Goal: Transaction & Acquisition: Obtain resource

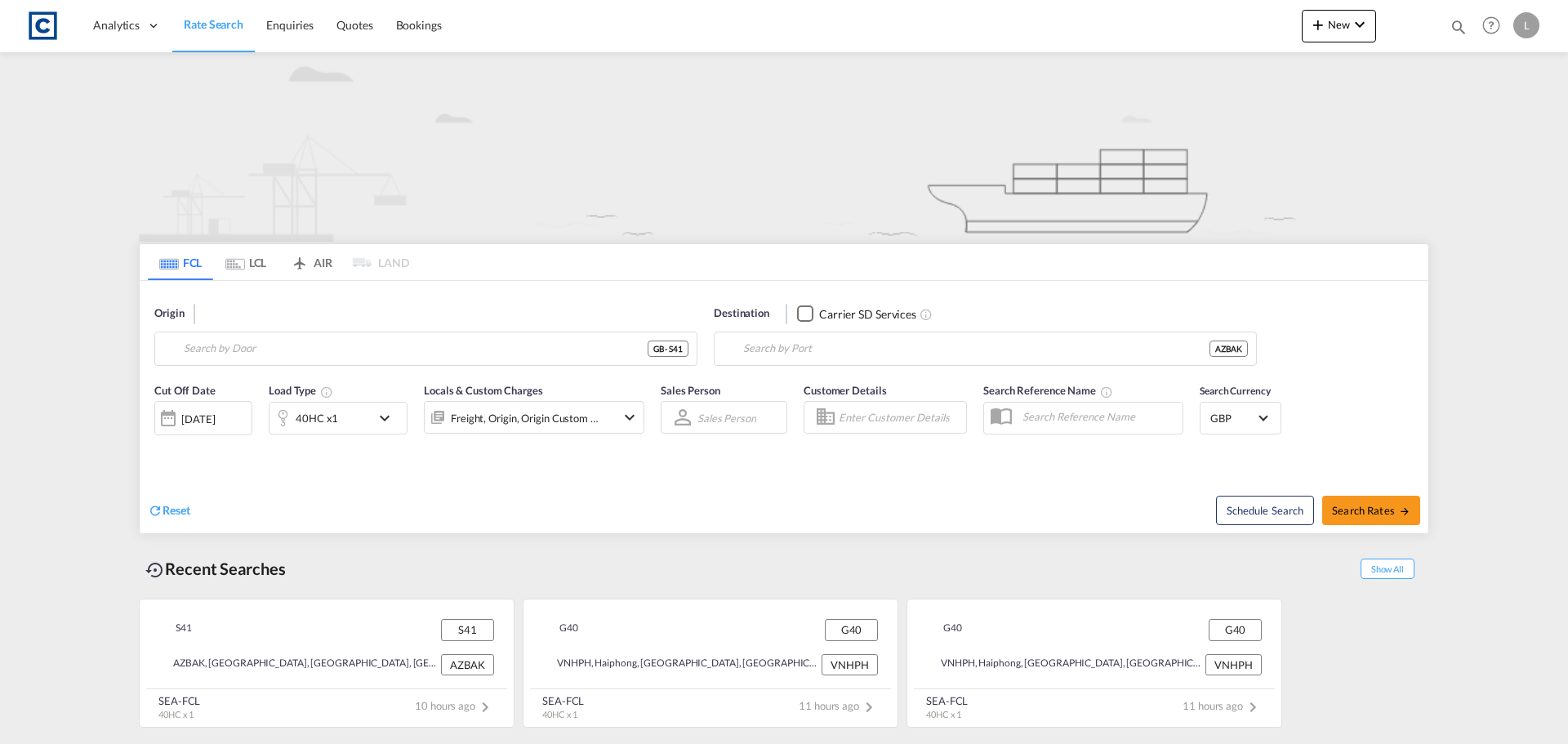
type input "S41"
type input "[GEOGRAPHIC_DATA], [GEOGRAPHIC_DATA]"
click at [214, 352] on input "S41" at bounding box center [436, 348] width 505 height 25
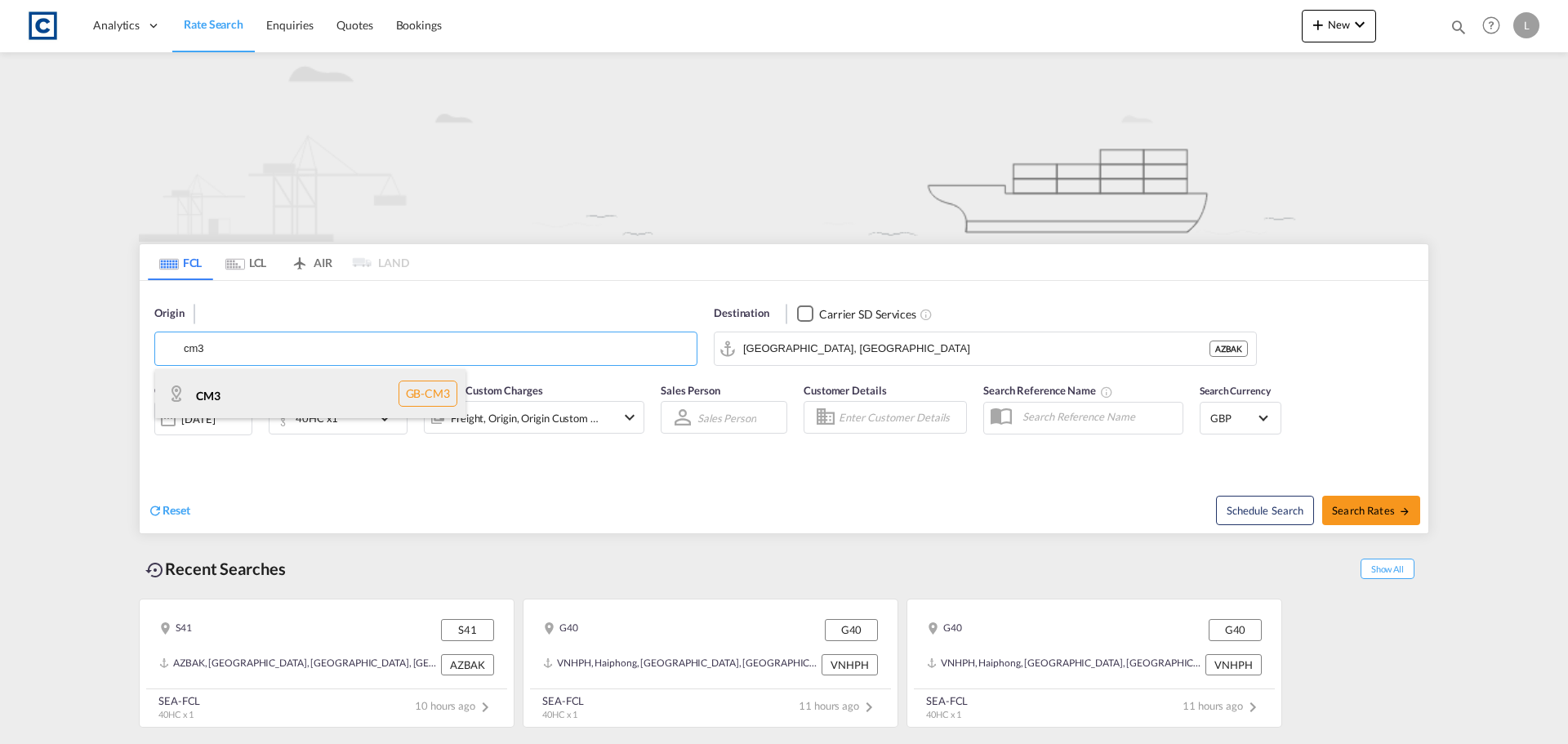
click at [217, 394] on div "CM3 GB-CM3" at bounding box center [310, 394] width 311 height 49
type input "CM3"
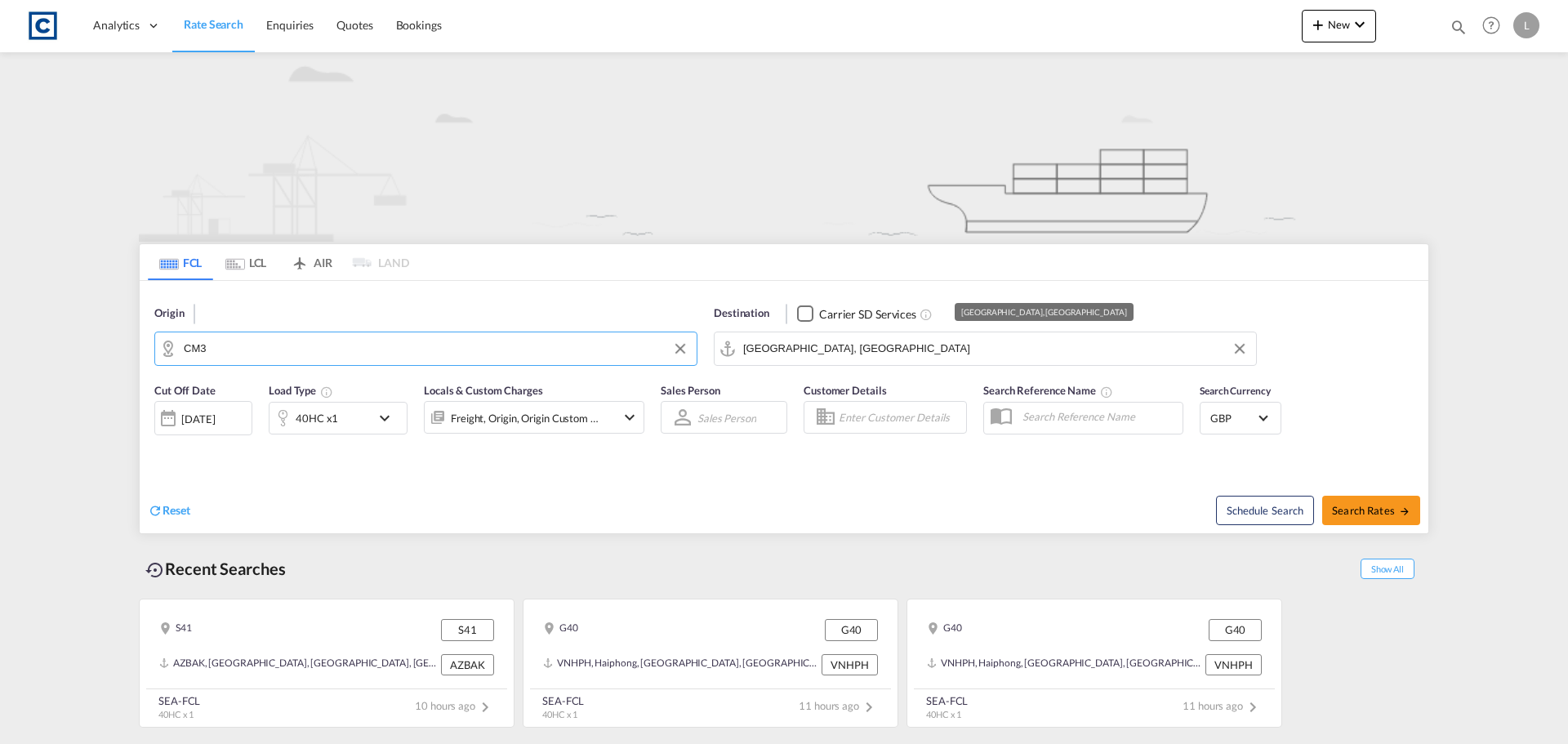
click at [820, 360] on input "[GEOGRAPHIC_DATA], [GEOGRAPHIC_DATA]" at bounding box center [996, 348] width 505 height 25
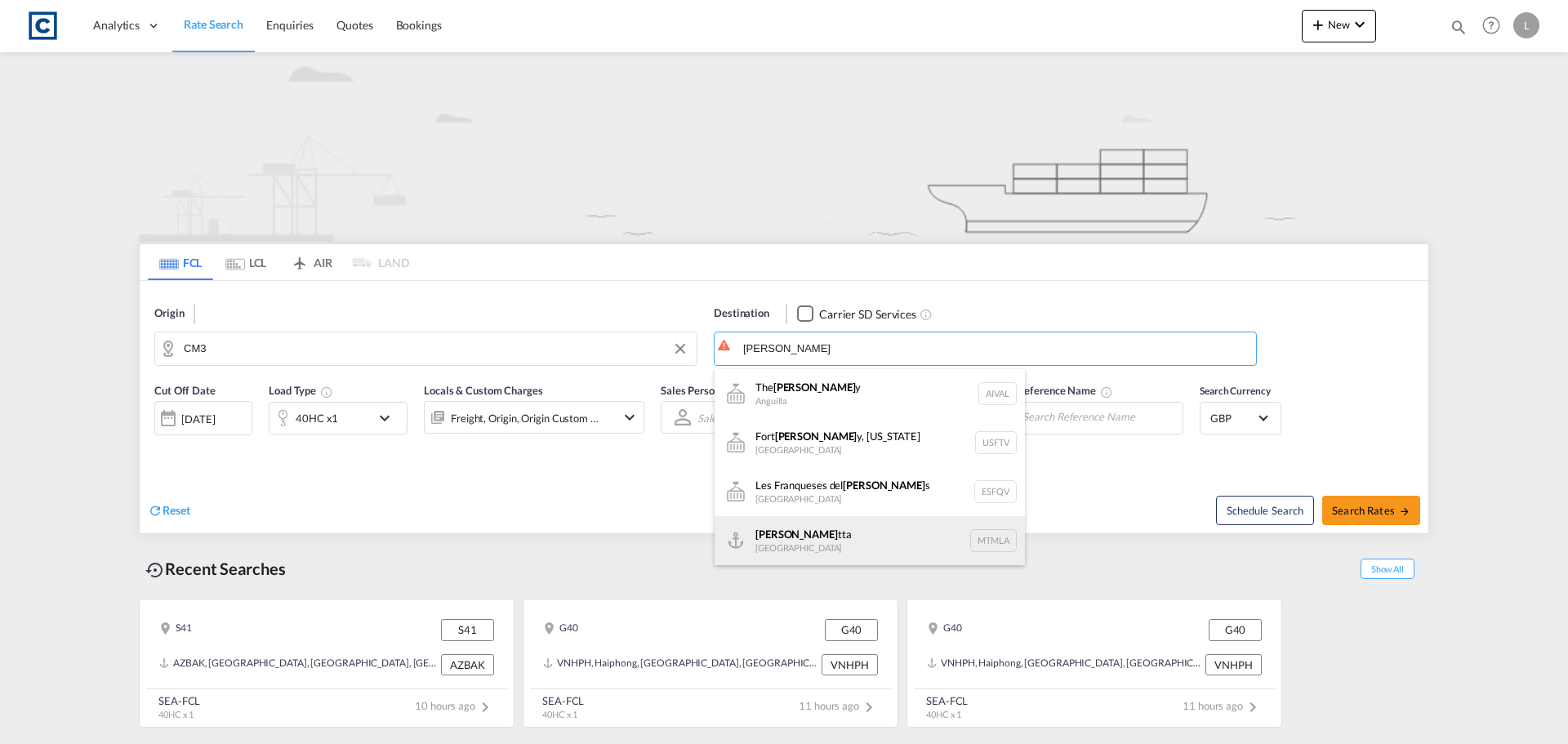
click at [832, 549] on div "[PERSON_NAME] tta [GEOGRAPHIC_DATA] [GEOGRAPHIC_DATA]" at bounding box center [869, 541] width 311 height 49
type input "Valletta, MTMLA"
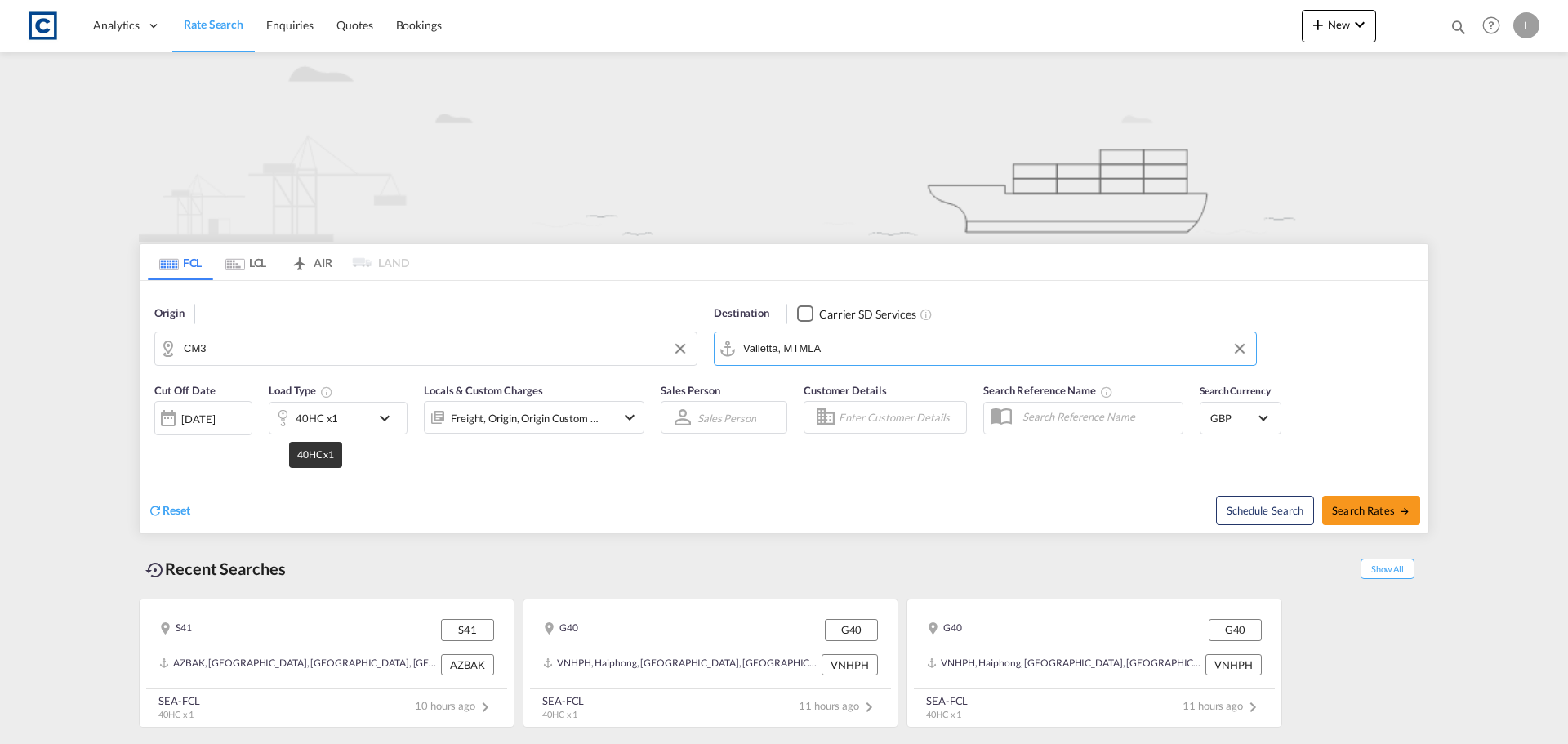
click at [299, 419] on div "40HC x1" at bounding box center [317, 418] width 42 height 23
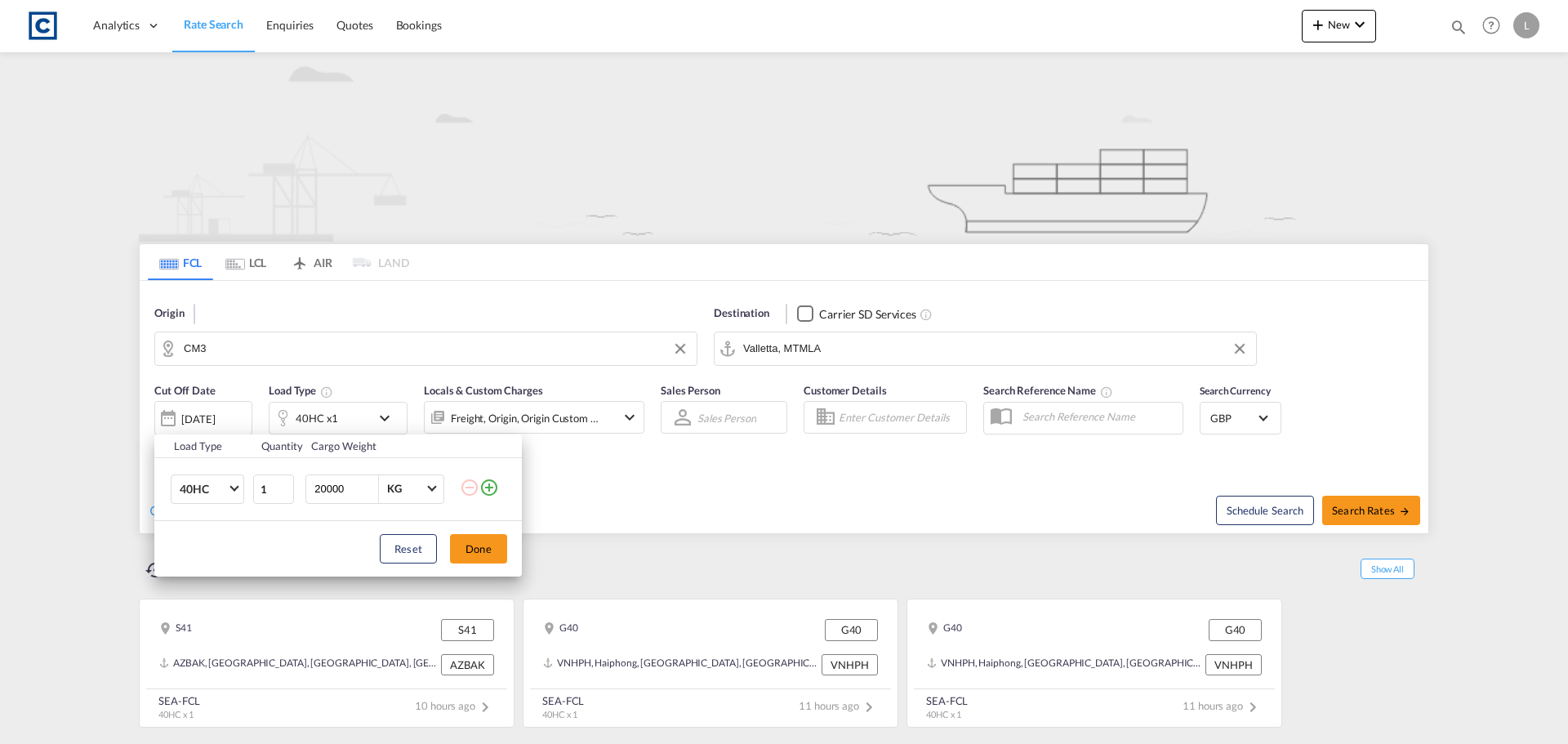
drag, startPoint x: 353, startPoint y: 492, endPoint x: 0, endPoint y: 480, distance: 353.2
click at [0, 496] on div "Load Type Quantity Cargo Weight 40HC 20GP 40GP 40HC 45HC 20RE 40RE 40HR 20OT 40…" at bounding box center [784, 372] width 1568 height 744
click at [487, 549] on button "Done" at bounding box center [478, 549] width 57 height 29
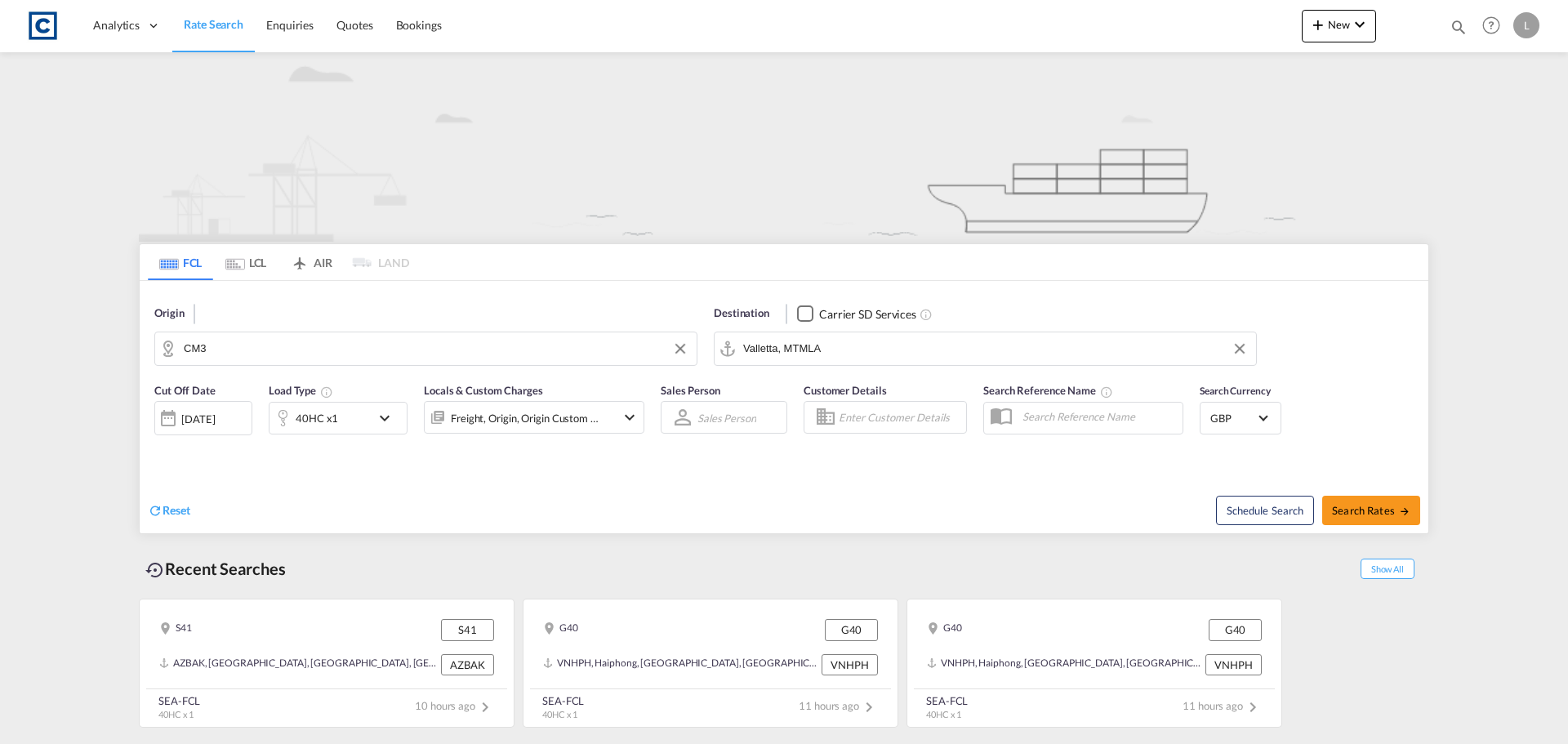
click at [194, 417] on div "[DATE]" at bounding box center [198, 419] width 33 height 15
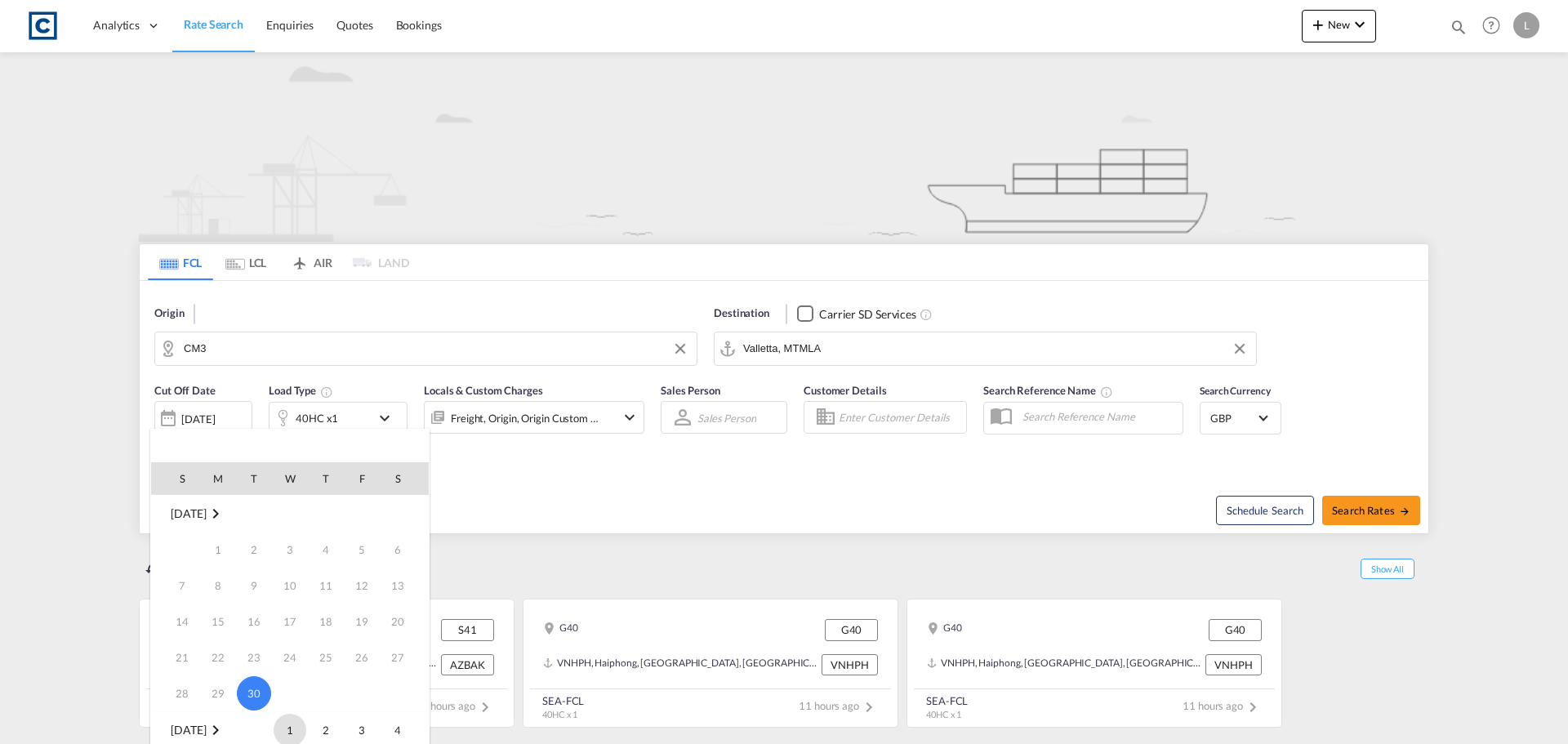
click at [295, 730] on span "1" at bounding box center [289, 730] width 32 height 32
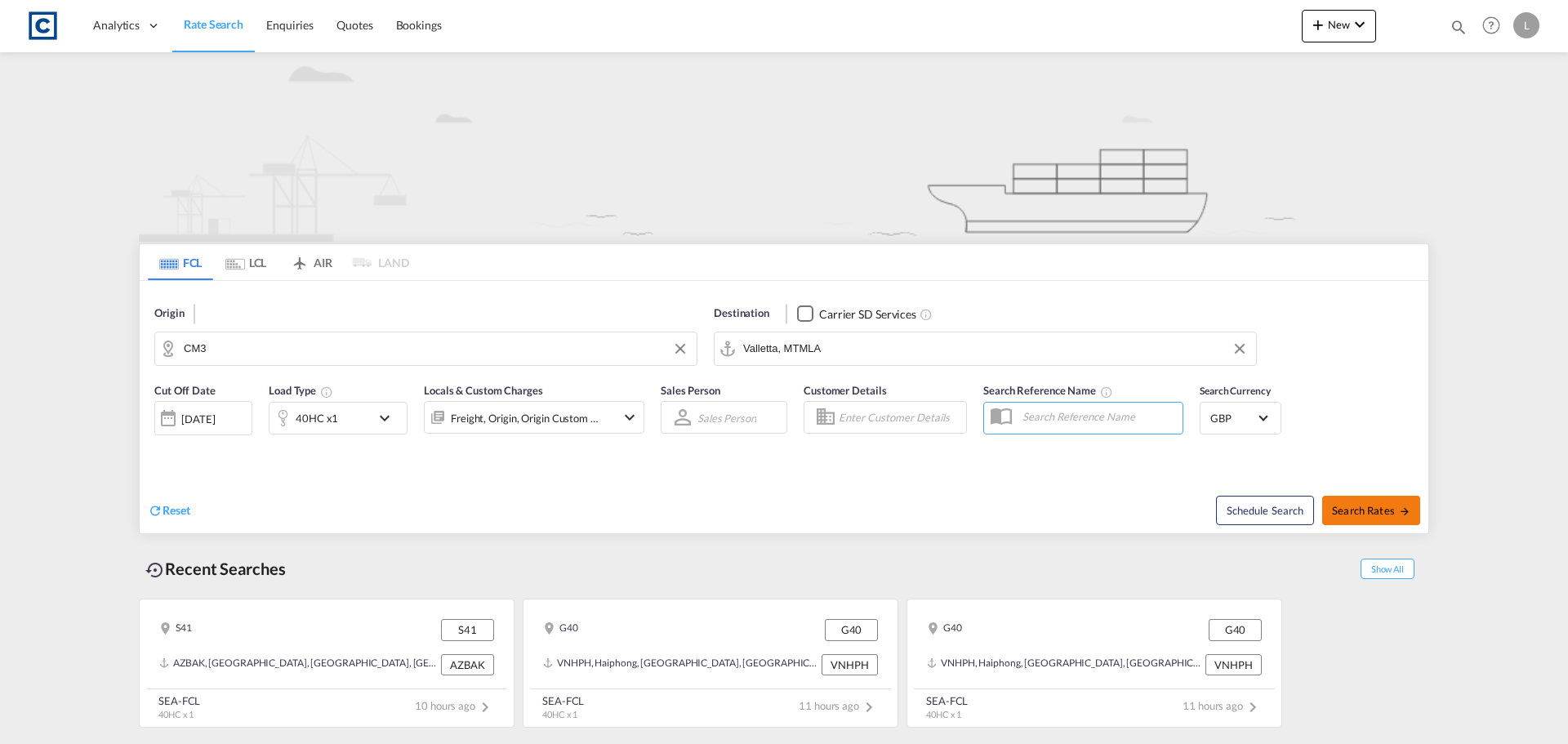
click at [1401, 514] on md-icon "icon-arrow-right" at bounding box center [1405, 512] width 12 height 12
type input "CM3 to MTMLA / [DATE]"
